Goal: Find specific page/section: Find specific page/section

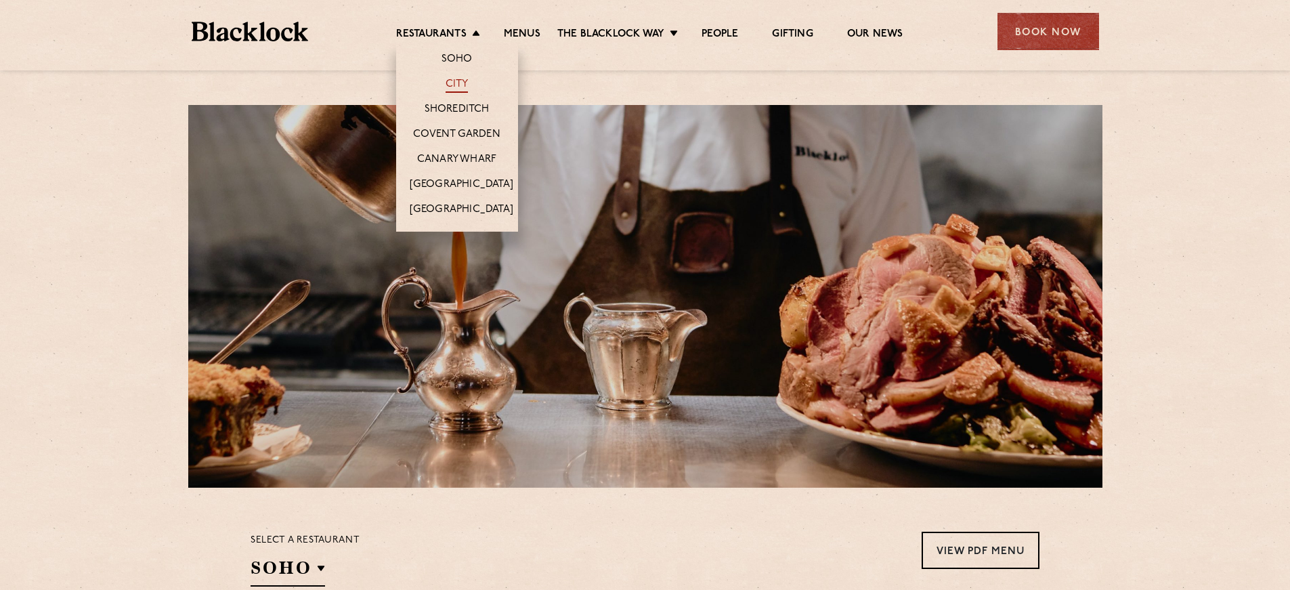
click at [450, 89] on link "City" at bounding box center [457, 85] width 23 height 15
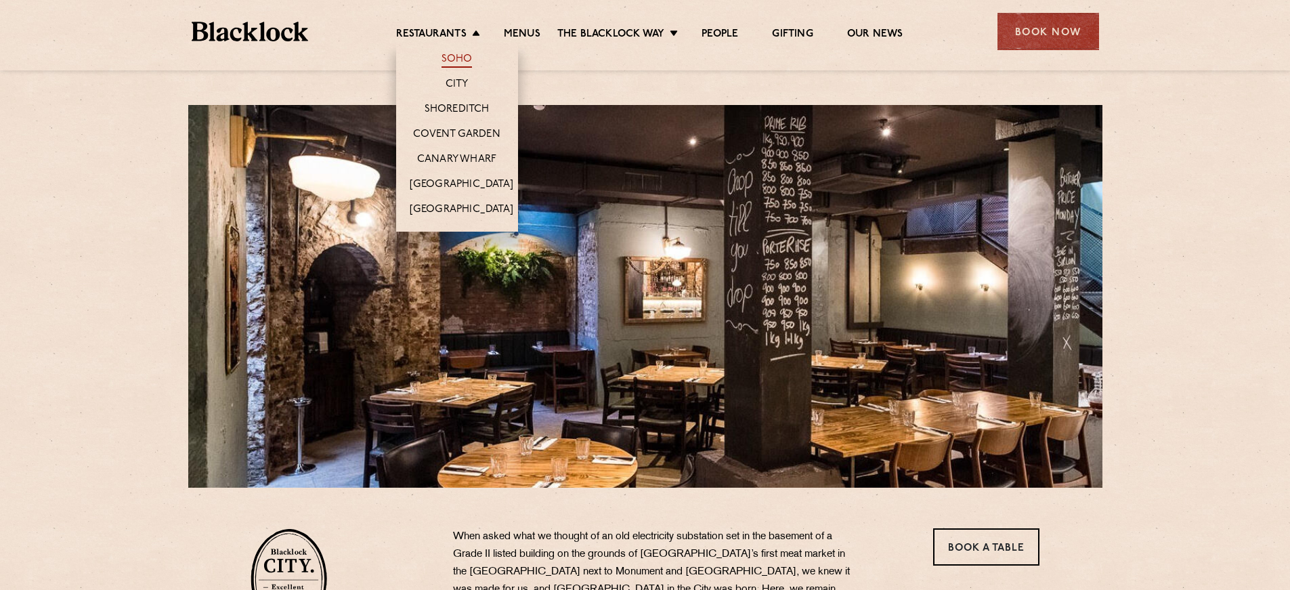
click at [459, 62] on link "Soho" at bounding box center [457, 60] width 31 height 15
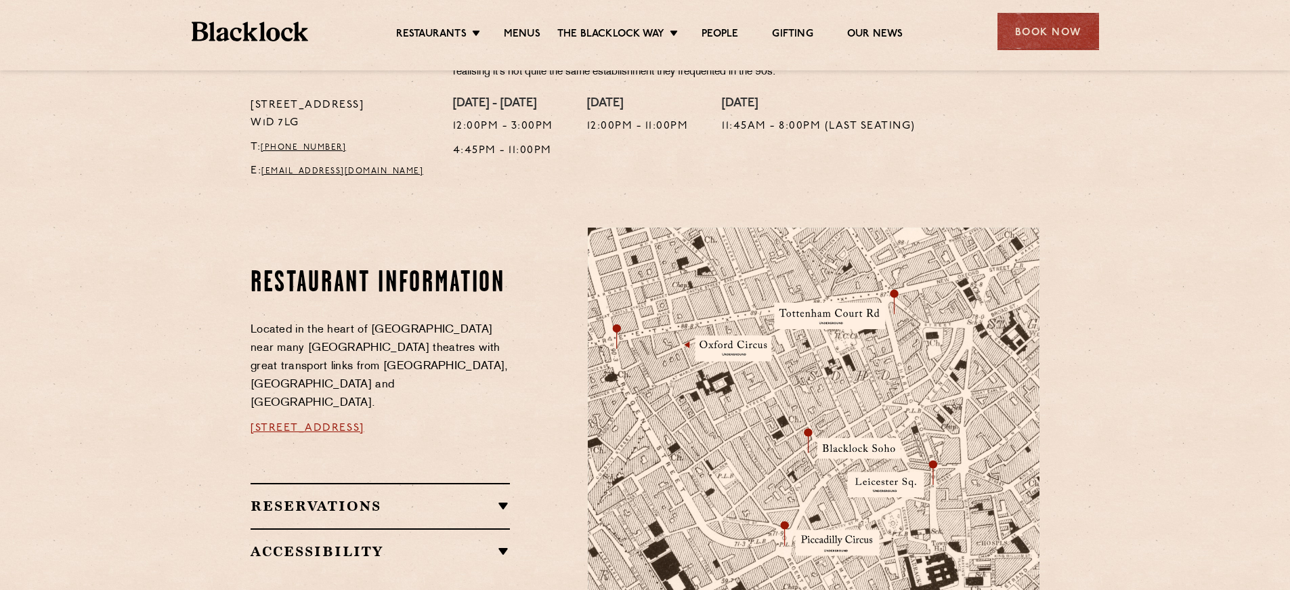
scroll to position [704, 0]
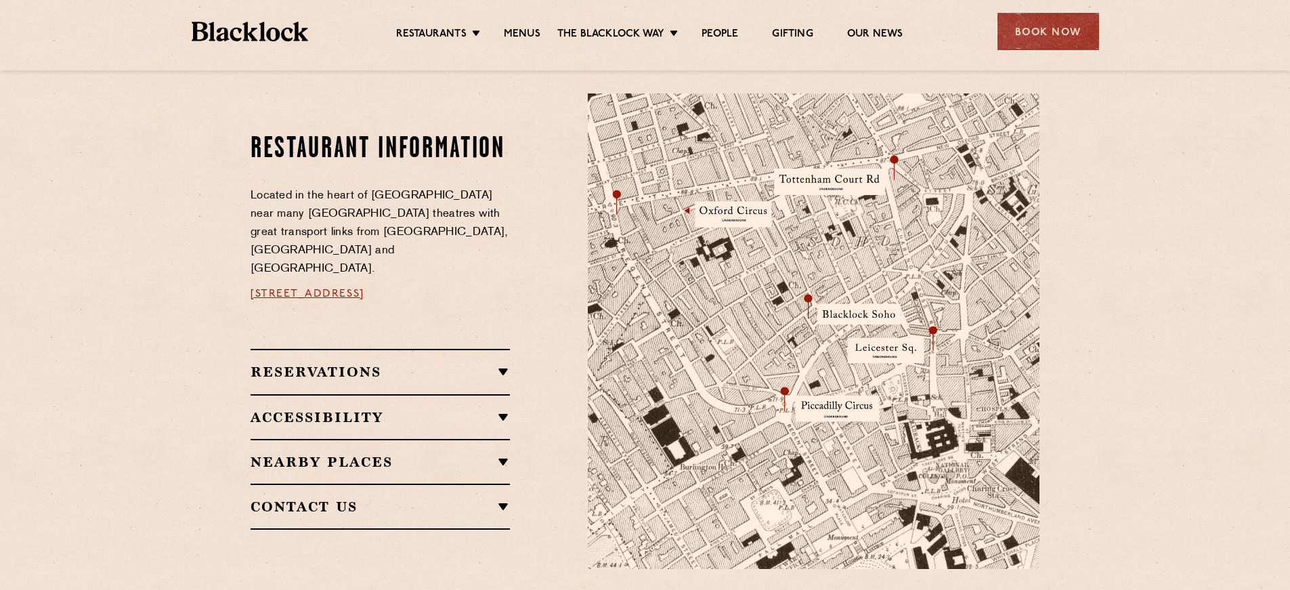
click at [401, 364] on h2 "Reservations" at bounding box center [380, 372] width 259 height 16
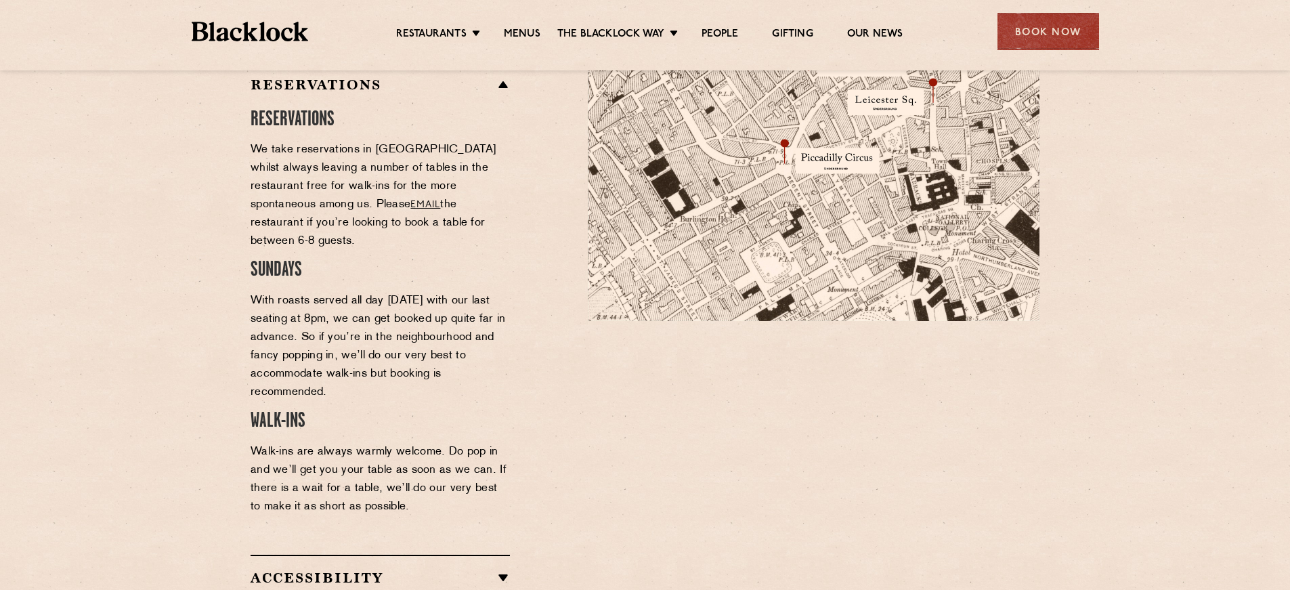
scroll to position [1045, 0]
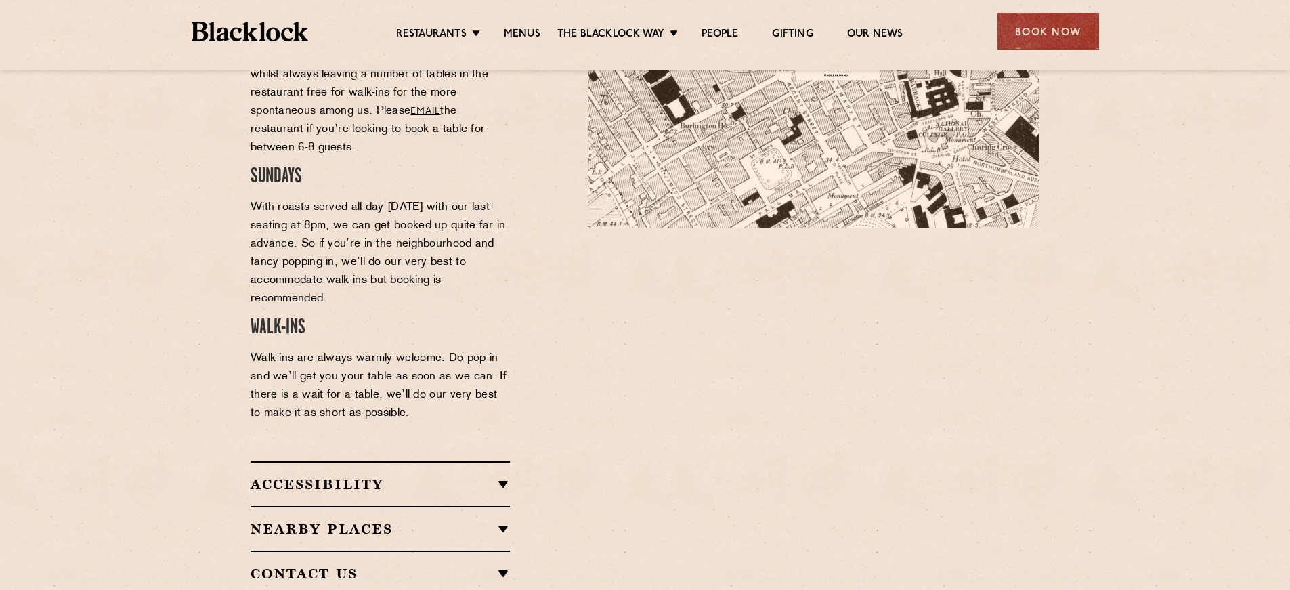
click at [413, 476] on h2 "Accessibility" at bounding box center [380, 484] width 259 height 16
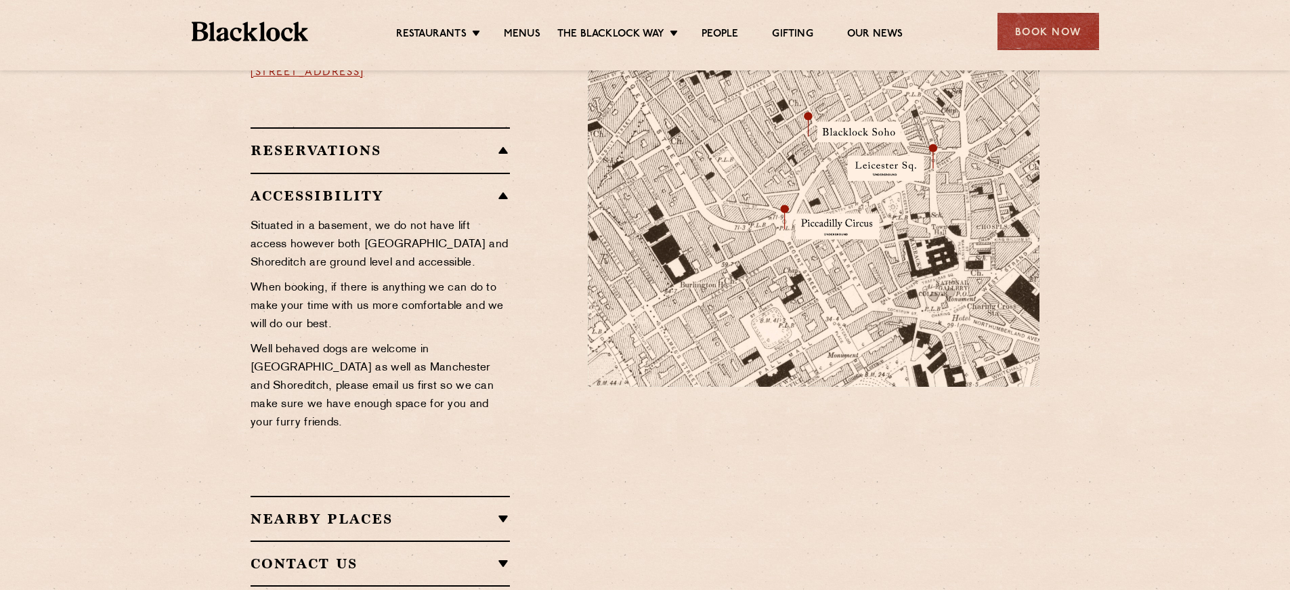
scroll to position [0, 0]
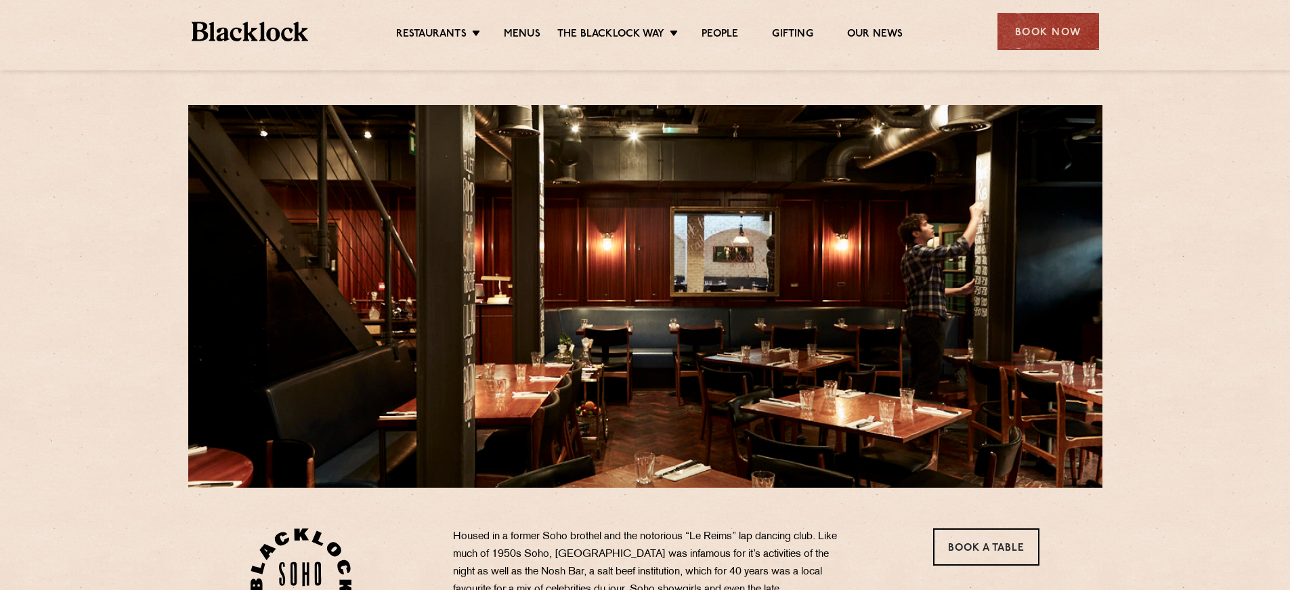
click at [268, 20] on div "Restaurants Soho City Shoreditch Covent Garden Canary Wharf Manchester Birmingh…" at bounding box center [645, 30] width 948 height 60
click at [268, 30] on img at bounding box center [250, 32] width 117 height 20
